Goal: Information Seeking & Learning: Learn about a topic

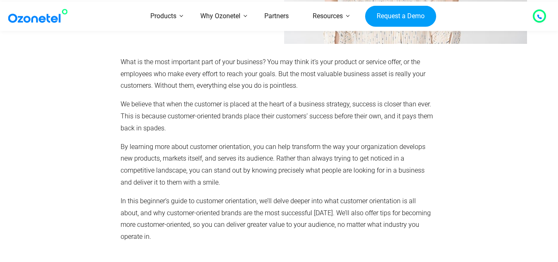
scroll to position [166, 0]
click at [45, 79] on div at bounding box center [70, 152] width 91 height 201
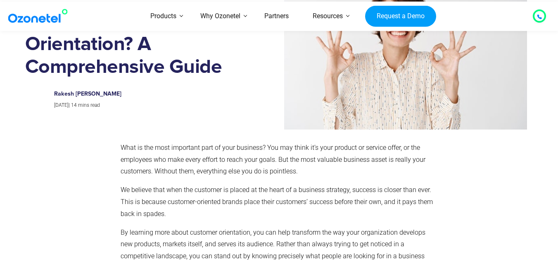
scroll to position [83, 0]
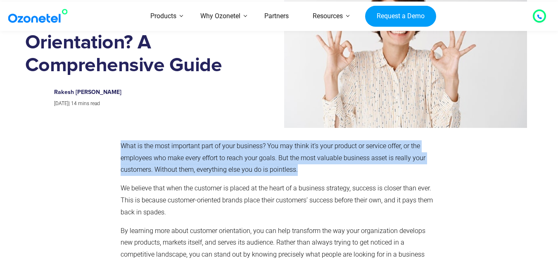
drag, startPoint x: 435, startPoint y: 5, endPoint x: 267, endPoint y: 160, distance: 228.7
click at [267, 160] on p "What is the most important part of your business? You may think it’s your produ…" at bounding box center [278, 158] width 314 height 36
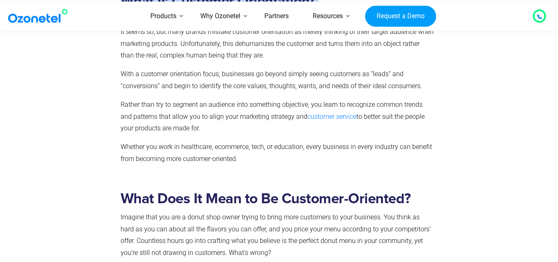
scroll to position [478, 0]
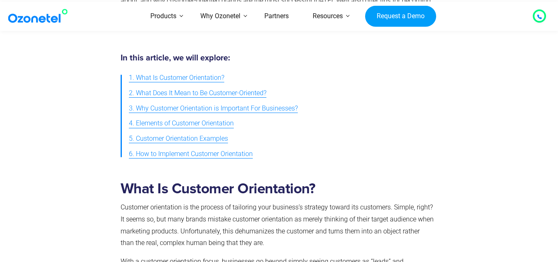
drag, startPoint x: 113, startPoint y: 146, endPoint x: 269, endPoint y: -8, distance: 219.2
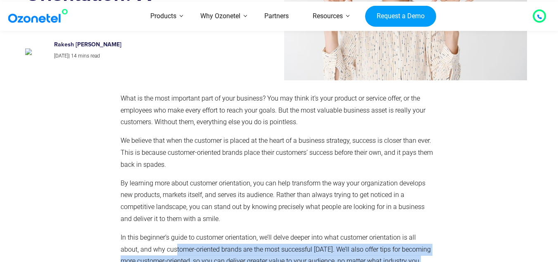
scroll to position [131, 0]
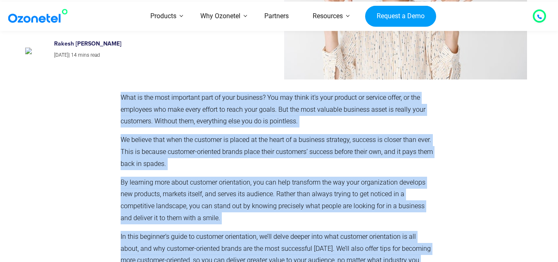
drag, startPoint x: 446, startPoint y: 119, endPoint x: 122, endPoint y: 100, distance: 325.4
click at [122, 100] on div "What is the most important part of your business? You may think it’s your produ…" at bounding box center [279, 188] width 508 height 201
copy div "Lore ip dol sita consectet adip el sedd eiusmodt? Inc utl etdol ma’a enim admin…"
drag, startPoint x: 564, startPoint y: 1, endPoint x: 291, endPoint y: 161, distance: 316.7
click at [291, 161] on p "We believe that when the customer is placed at the heart of a business strategy…" at bounding box center [278, 152] width 314 height 36
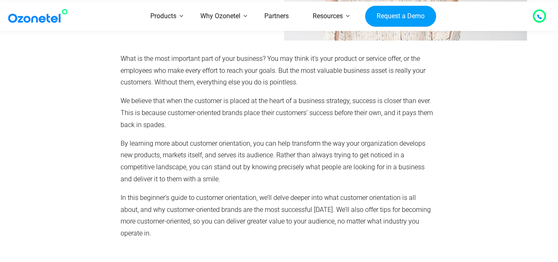
scroll to position [170, 0]
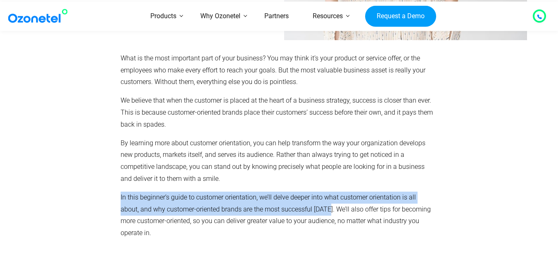
drag, startPoint x: 121, startPoint y: 198, endPoint x: 310, endPoint y: 210, distance: 189.7
click at [310, 210] on p "In this beginner’s guide to customer orientation, we’ll delve deeper into what …" at bounding box center [278, 215] width 314 height 48
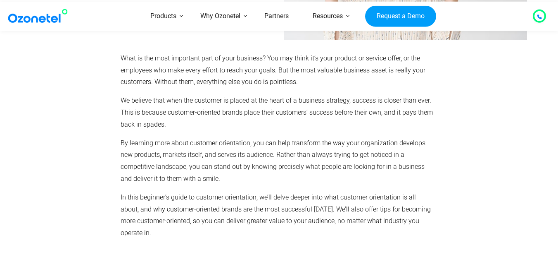
click at [122, 51] on div "What is the most important part of your business? You may think it’s your produ…" at bounding box center [278, 148] width 322 height 201
